Goal: Task Accomplishment & Management: Manage account settings

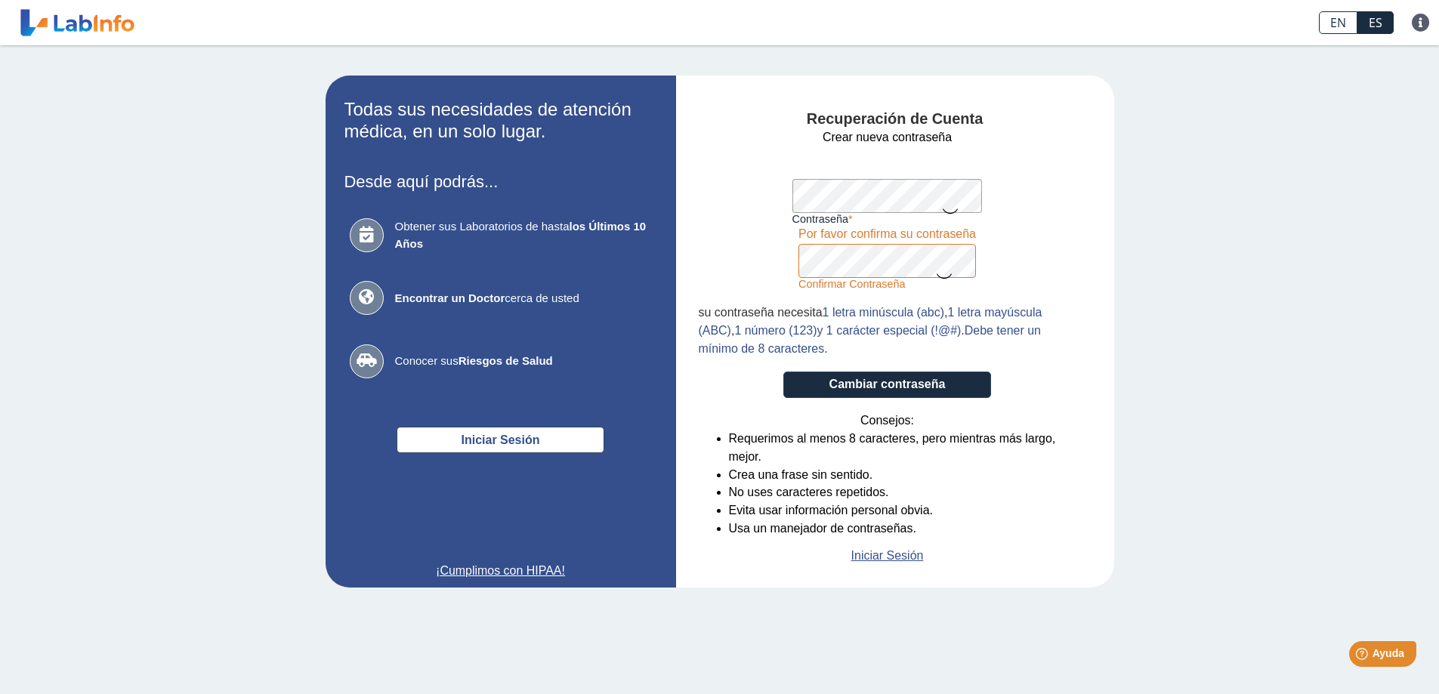
click at [685, 212] on div "Recuperación de Cuenta Crear nueva contraseña Contraseña Una contraseña válida …" at bounding box center [895, 332] width 438 height 512
click at [685, 256] on div "Recuperación de Cuenta Crear nueva contraseña Contraseña Una contraseña válida …" at bounding box center [895, 332] width 438 height 512
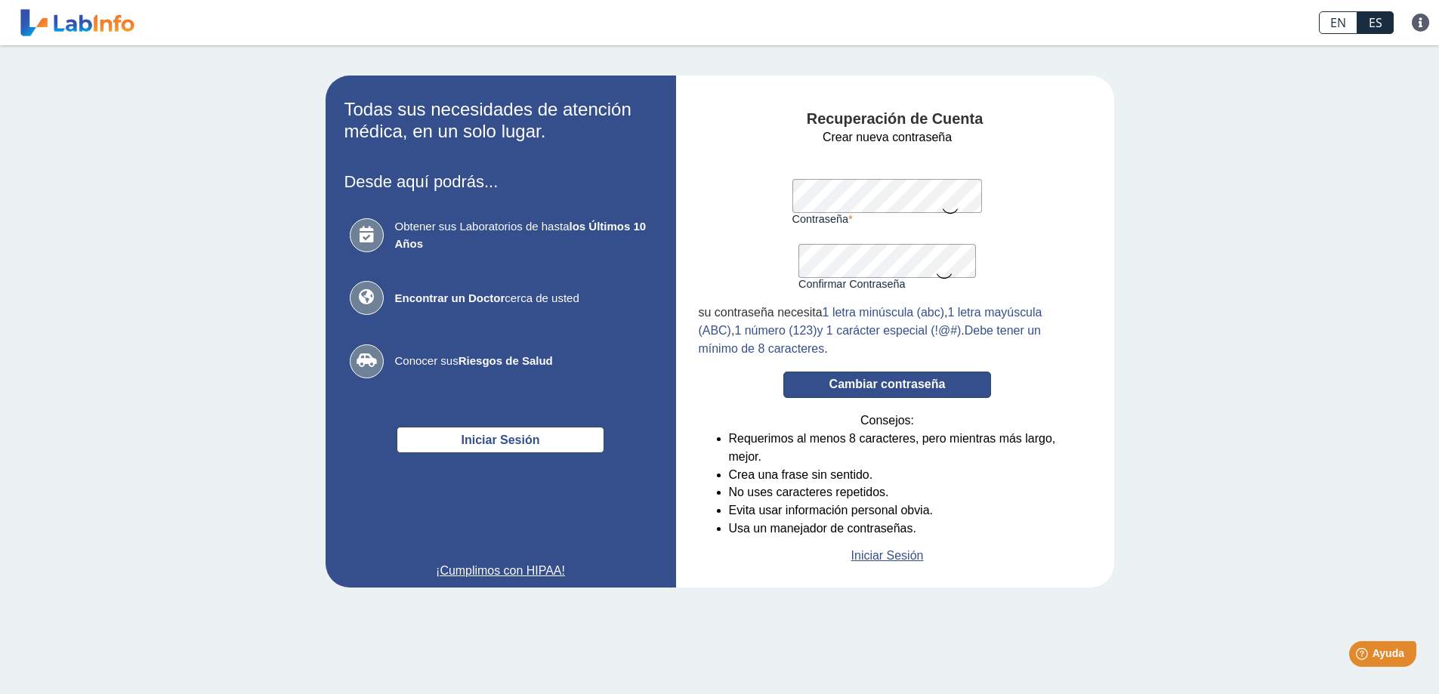
click at [876, 394] on button "Cambiar contraseña" at bounding box center [887, 385] width 208 height 26
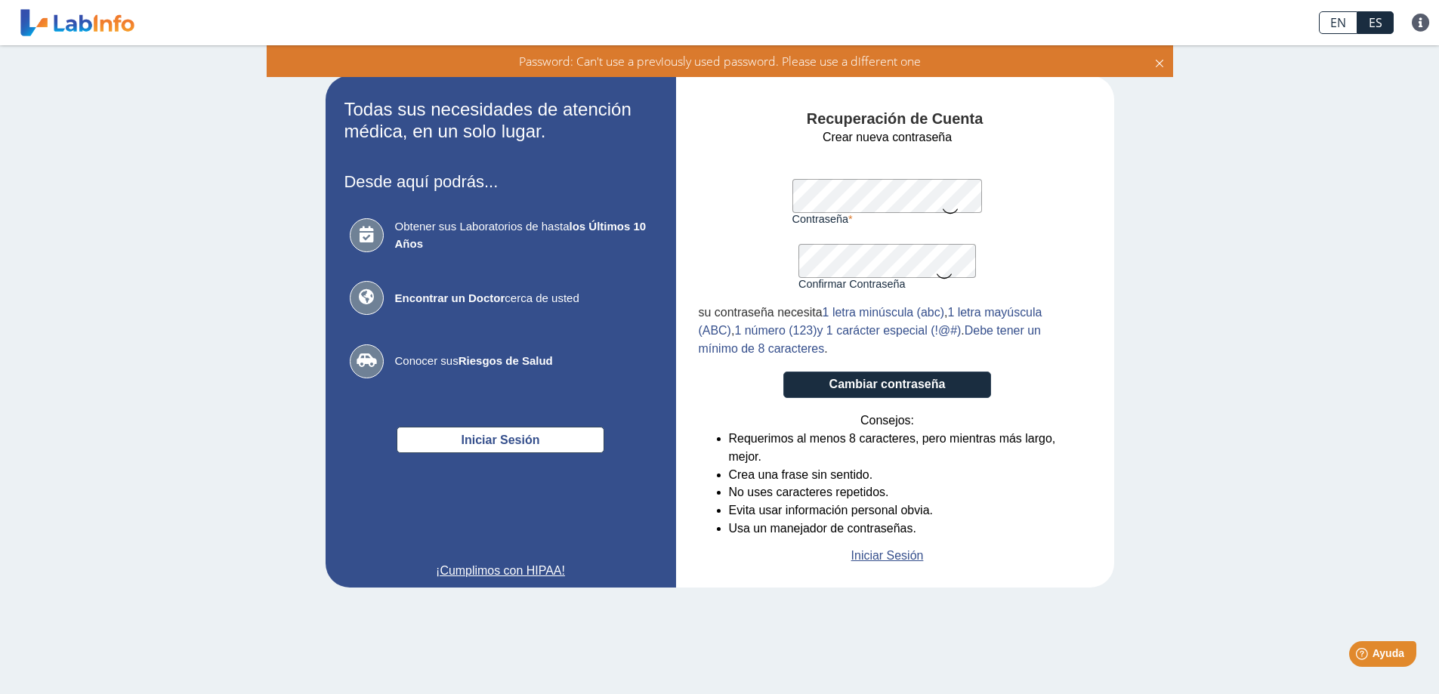
click at [692, 187] on div "Recuperación de Cuenta Crear nueva contraseña Contraseña Una contraseña válida …" at bounding box center [895, 332] width 438 height 512
click at [722, 270] on form "Crear nueva contraseña Contraseña Una contraseña válida es requerida Confirmar …" at bounding box center [888, 346] width 378 height 437
click at [783, 372] on button "Cambiar contraseña" at bounding box center [887, 385] width 208 height 26
click at [771, 186] on form "Crear nueva contraseña Contraseña Una contraseña válida es requerida Confirmar …" at bounding box center [888, 346] width 378 height 437
click at [628, 270] on app-recovery "Todas sus necesidades de atención médica, en un solo lugar. Desde aquí podrás..…" at bounding box center [720, 332] width 876 height 512
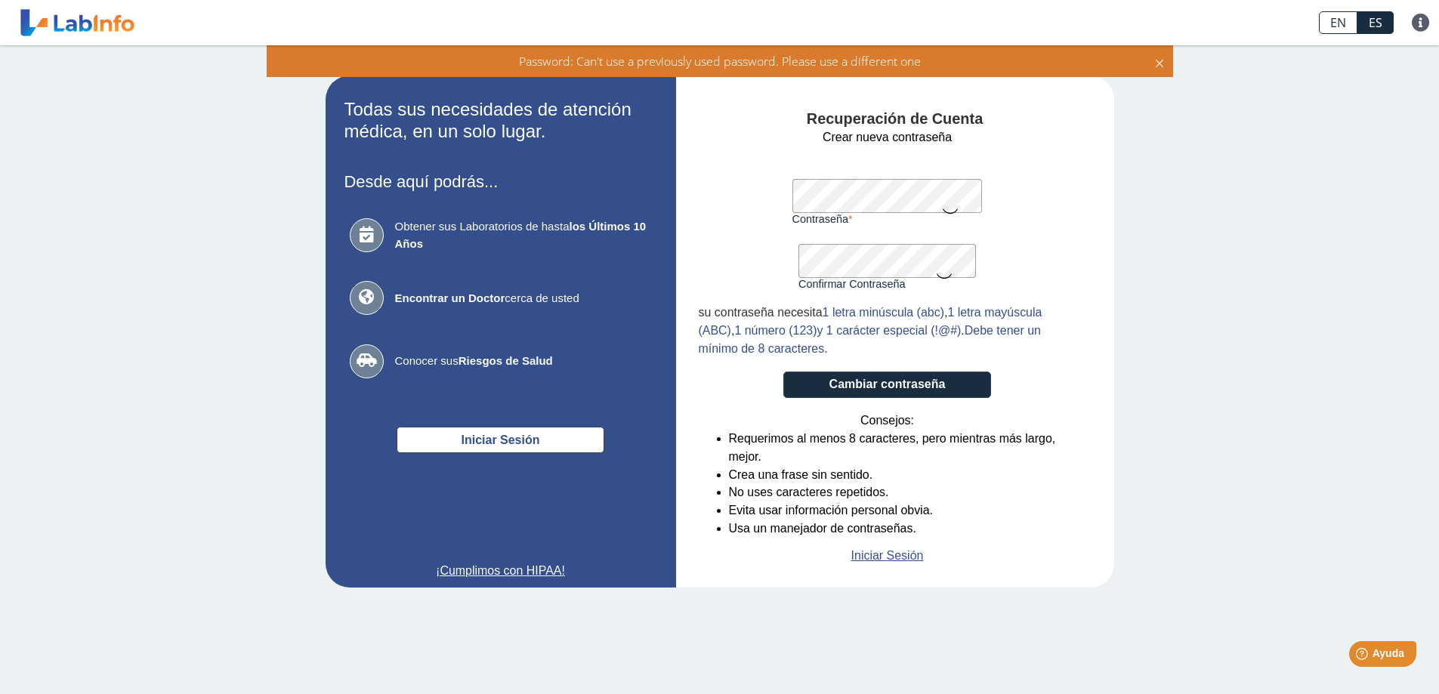
click at [783, 372] on button "Cambiar contraseña" at bounding box center [887, 385] width 208 height 26
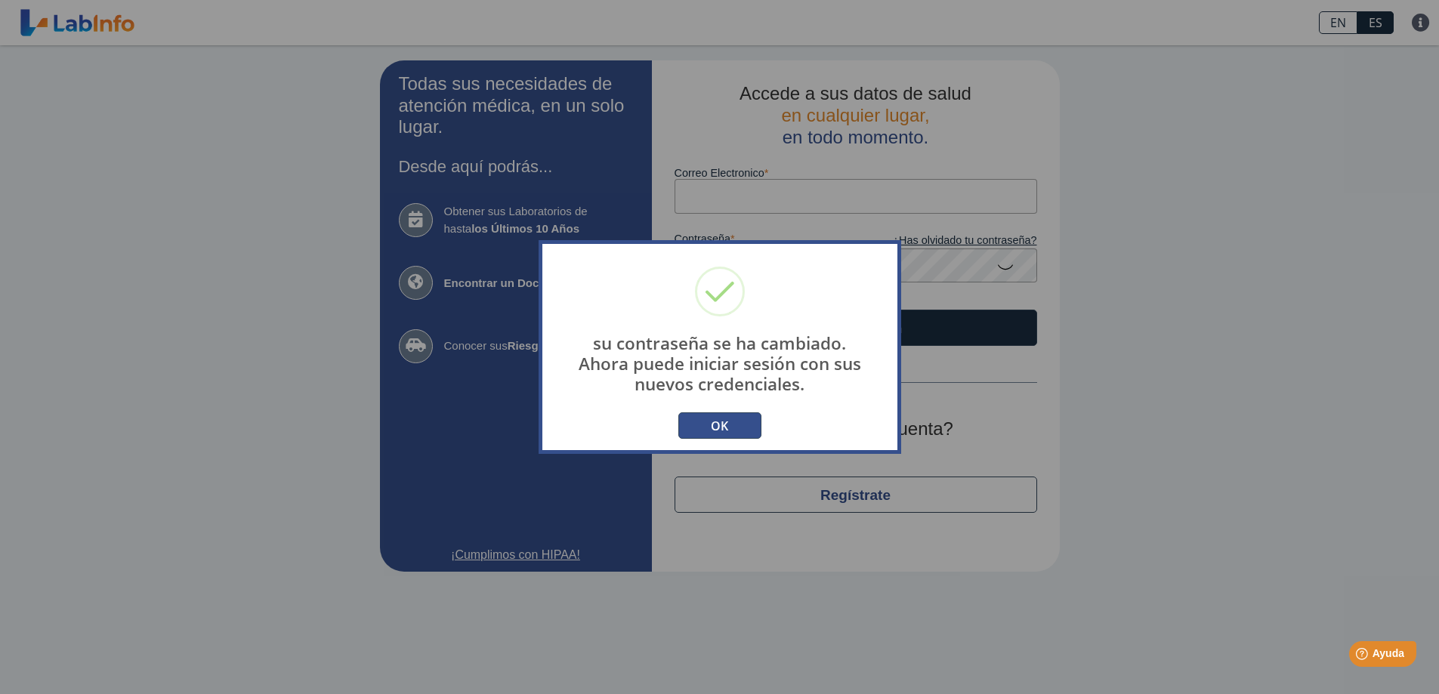
click at [725, 435] on button "OK" at bounding box center [719, 425] width 83 height 26
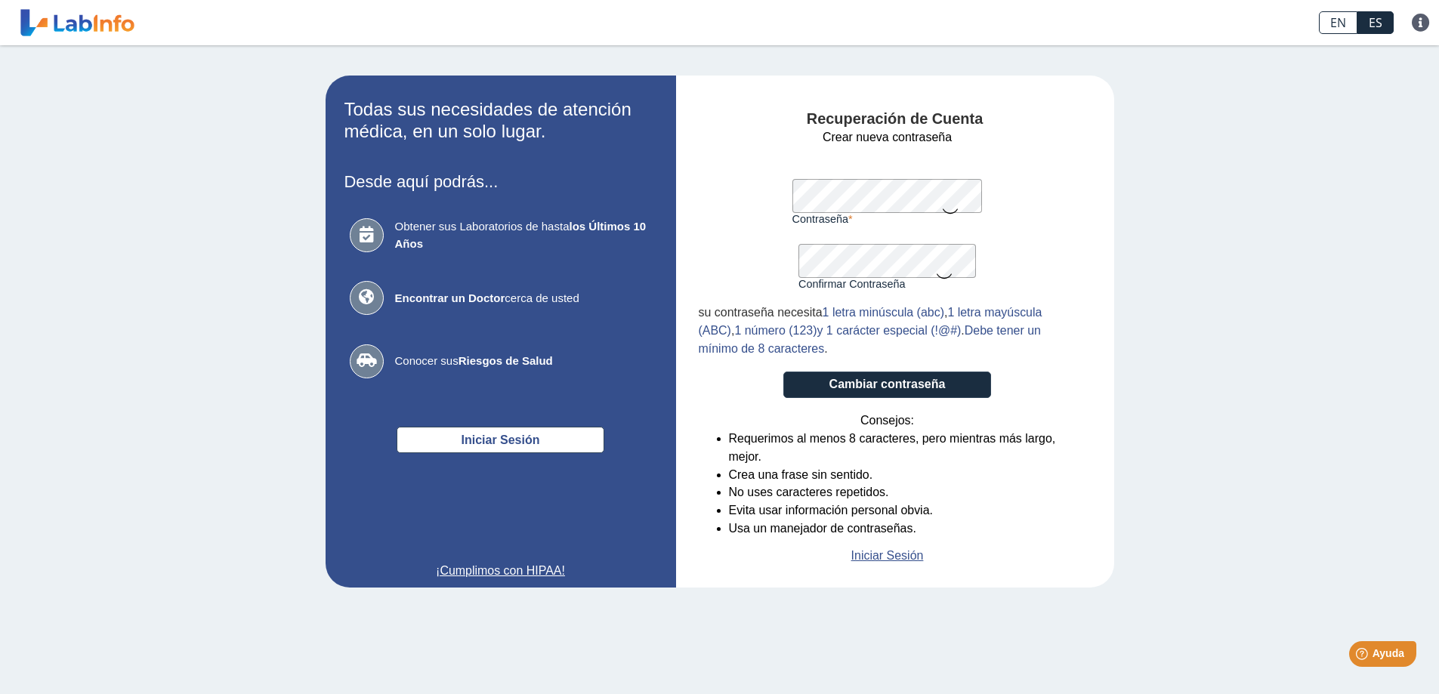
click at [947, 273] on icon at bounding box center [944, 275] width 18 height 29
click at [940, 381] on button "Cambiar contraseña" at bounding box center [887, 385] width 208 height 26
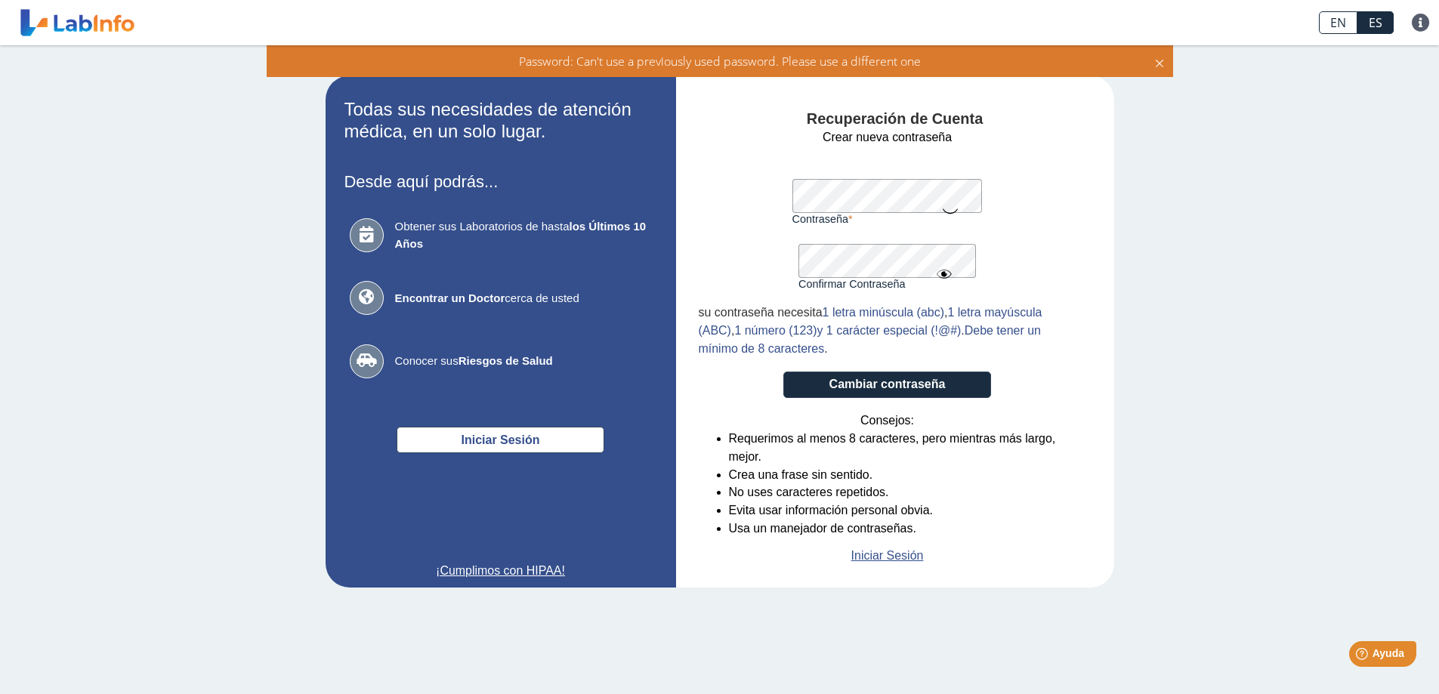
click at [755, 192] on form "Crear nueva contraseña Contraseña Una contraseña válida es requerida Confirmar …" at bounding box center [888, 346] width 378 height 437
click at [955, 211] on icon at bounding box center [950, 210] width 18 height 29
click at [916, 387] on button "Cambiar contraseña" at bounding box center [887, 385] width 208 height 26
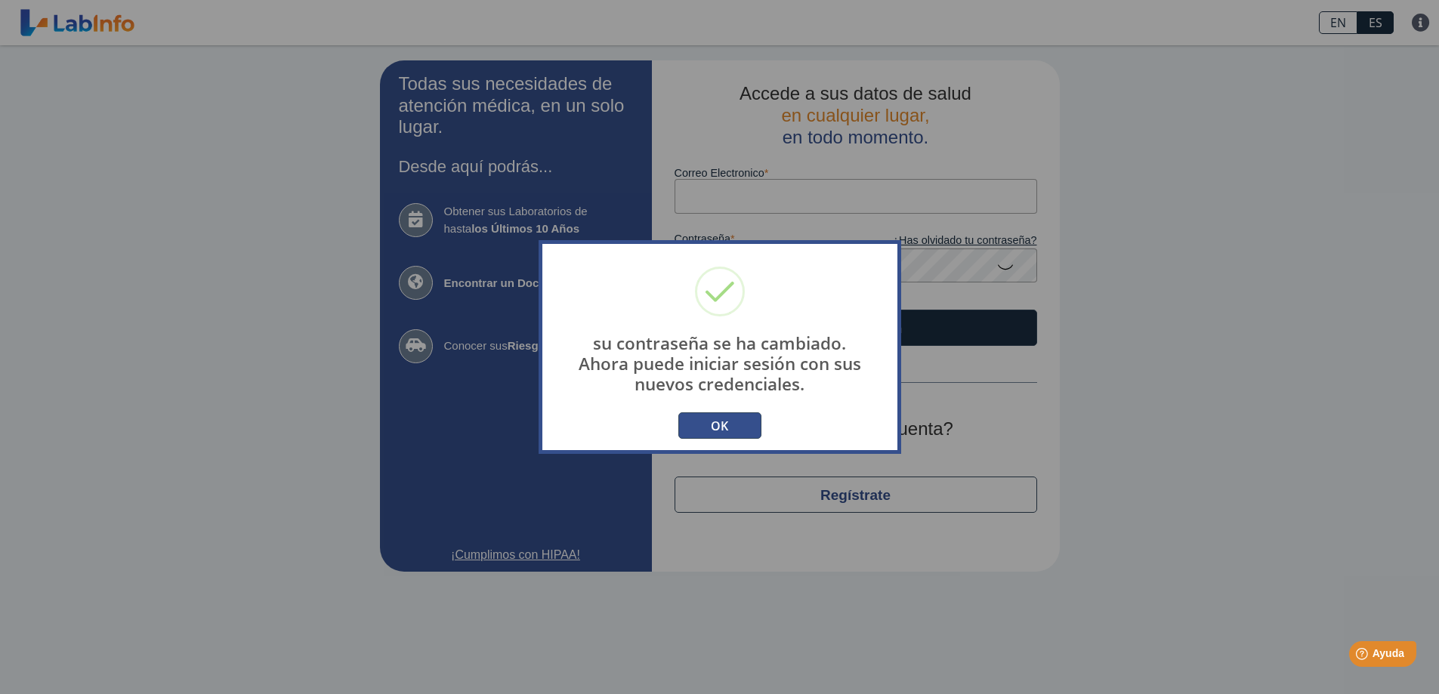
click at [724, 425] on button "OK" at bounding box center [719, 425] width 83 height 26
